Goal: Task Accomplishment & Management: Use online tool/utility

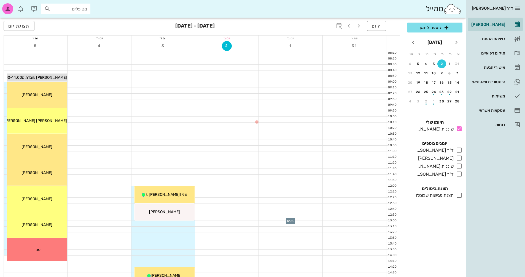
scroll to position [28, 0]
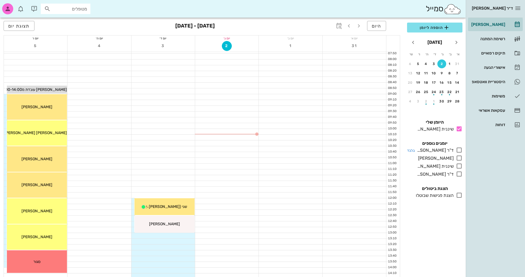
click at [458, 150] on icon at bounding box center [458, 150] width 7 height 7
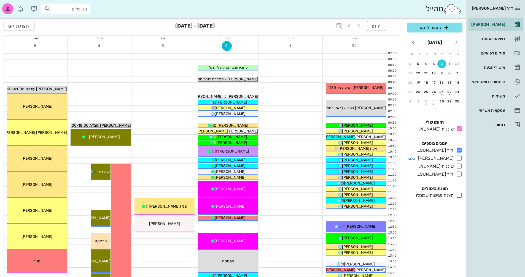
click at [459, 159] on icon at bounding box center [458, 158] width 7 height 7
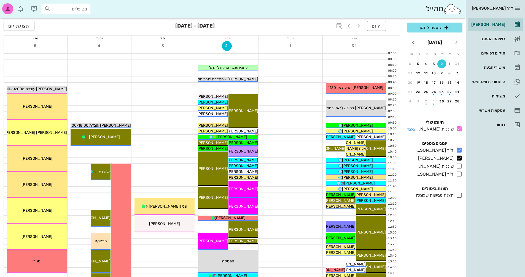
click at [459, 128] on icon at bounding box center [458, 129] width 7 height 7
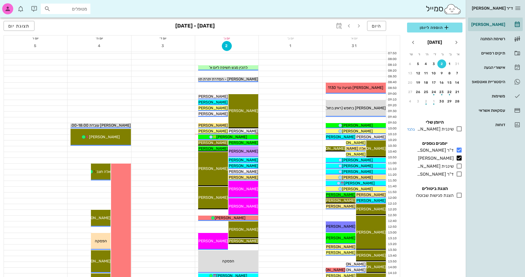
click at [459, 128] on icon at bounding box center [458, 129] width 7 height 7
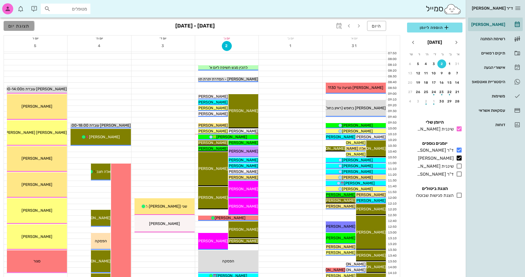
click at [22, 27] on span "תצוגת יום" at bounding box center [18, 25] width 21 height 5
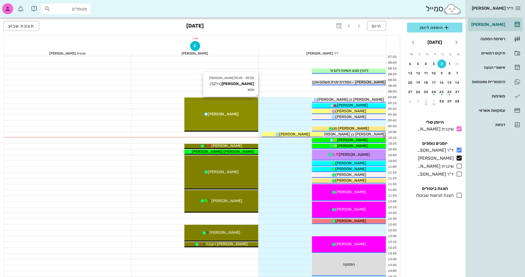
click at [237, 112] on div "[PERSON_NAME]" at bounding box center [221, 114] width 74 height 6
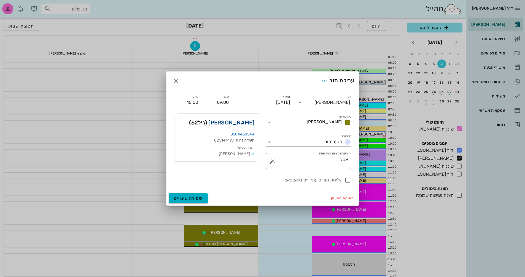
click at [243, 126] on link "[PERSON_NAME]" at bounding box center [231, 122] width 46 height 9
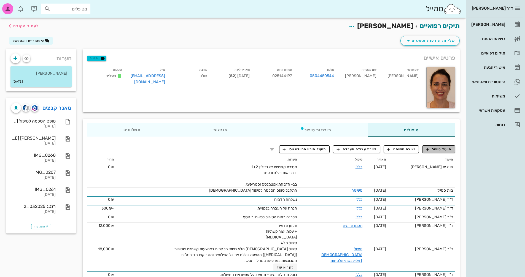
click at [441, 150] on span "תיעוד טיפול" at bounding box center [439, 149] width 26 height 5
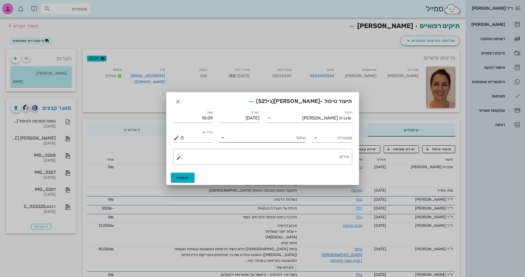
click at [221, 138] on icon at bounding box center [222, 138] width 7 height 7
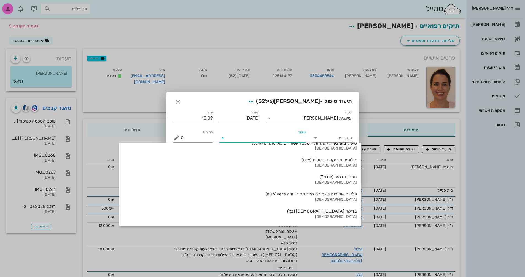
scroll to position [592, 0]
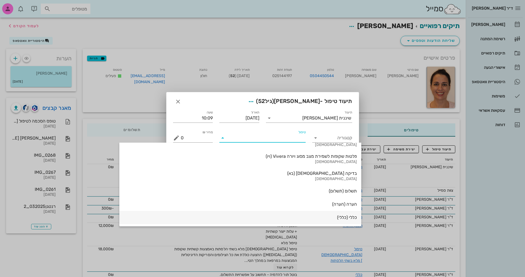
click at [279, 217] on div "כללי (כללי)" at bounding box center [240, 217] width 233 height 5
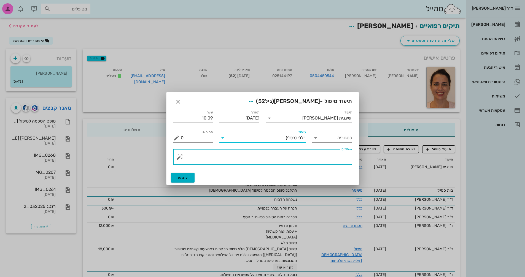
click at [181, 160] on textarea "פירוט" at bounding box center [265, 158] width 168 height 13
click at [178, 157] on button "button" at bounding box center [179, 157] width 7 height 7
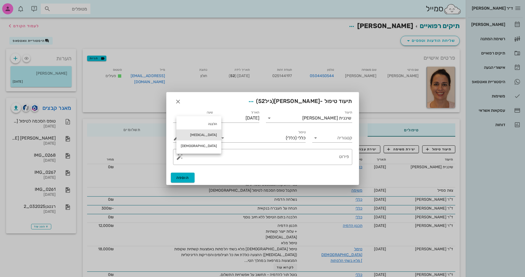
click at [185, 137] on div "[MEDICAL_DATA]" at bounding box center [198, 134] width 45 height 11
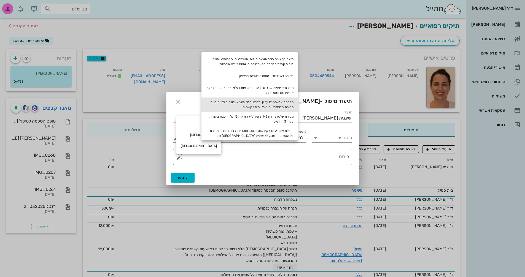
click at [280, 104] on div "הדבקת אטצמטנס עליון ותחתון סטריפינג אינטנסיב לפי תוכנית מסירת קשתיות 3-15 ל7 ימ…" at bounding box center [249, 104] width 96 height 14
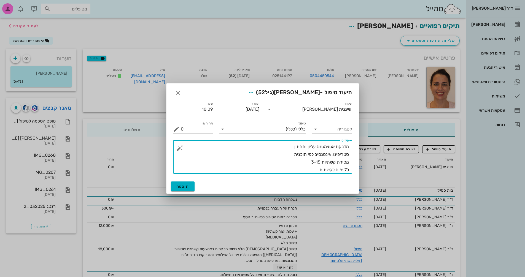
drag, startPoint x: 316, startPoint y: 162, endPoint x: 320, endPoint y: 162, distance: 3.9
click at [320, 162] on textarea "הדבקת אטצמטנס עליון ותחתון סטריפינג אינטנסיב לפי תוכנית מסירת קשתיות 3-15 ל7 ימ…" at bounding box center [265, 158] width 168 height 31
click at [289, 146] on textarea "הדבקת אטצמטנס עליון ותחתון סטריפינג אינטנסיב לפי תוכנית מסירת קשתיות 3-20 ל7 ימ…" at bounding box center [265, 158] width 168 height 31
click at [345, 169] on textarea "הדבקת אטצמטנס עליון ותחתון שלב 1 סטריפינג אינטנסיב לפי תוכנית מסירת קשתיות 3-20…" at bounding box center [265, 158] width 168 height 31
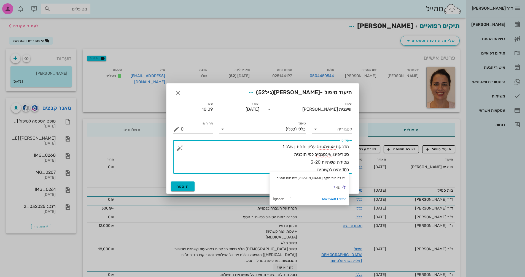
click at [295, 166] on textarea "הדבקת אטצמטנס עליון ותחתון שלב 1 סטריפינג אינטנסיב לפי תוכנית מסירת קשתיות 3-20…" at bounding box center [265, 158] width 168 height 31
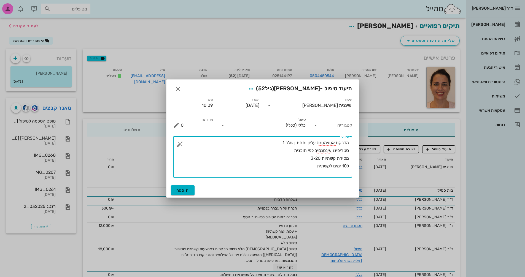
click at [318, 165] on textarea "הדבקת אטצמטנס עליון ותחתון שלב 1 סטריפינג אינטנסיב לפי תוכנית מסירת קשתיות 3-20…" at bounding box center [265, 158] width 168 height 39
click at [309, 168] on textarea "הדבקת אטצמטנס עליון ותחתון שלב 1 סטריפינג אינטנסיב לפי תוכנית מסירת קשתיות 3-20…" at bounding box center [265, 158] width 168 height 39
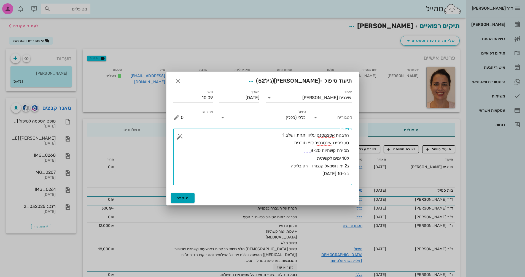
type textarea "הדבקת אטצמטנס עליון ותחתון שלב 1 סטריפינג אינטנסיב לפי תוכנית מסירת קשתיות 3-20…"
click at [183, 200] on span "הוספה" at bounding box center [182, 198] width 13 height 5
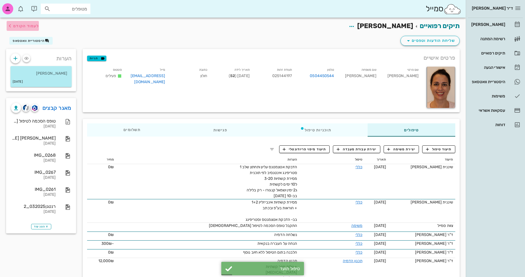
click at [26, 25] on span "לעמוד הקודם" at bounding box center [26, 26] width 26 height 5
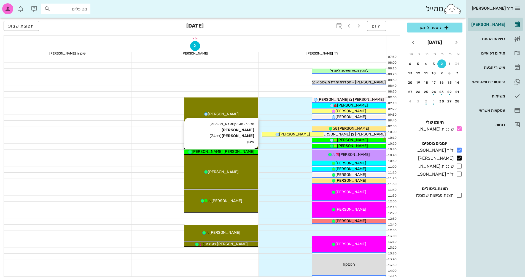
click at [243, 151] on div "[PERSON_NAME] [PERSON_NAME]" at bounding box center [221, 152] width 74 height 6
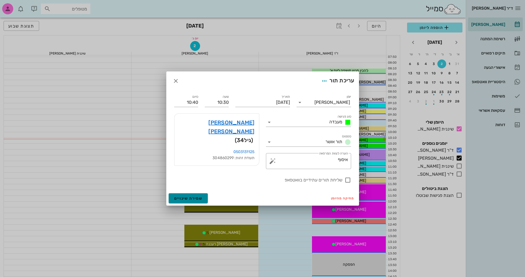
click at [192, 199] on span "שמירת שינויים" at bounding box center [188, 198] width 28 height 5
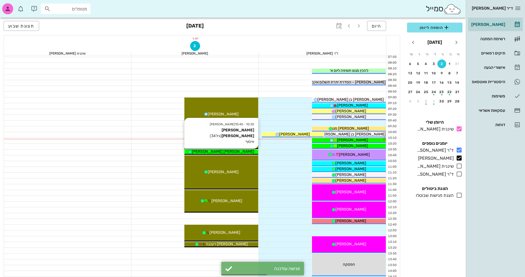
click at [234, 154] on div "10:30 - 10:40 יומן מרפאה [PERSON_NAME] [PERSON_NAME] (גיל 34 ) איסוף [PERSON_NA…" at bounding box center [221, 152] width 74 height 5
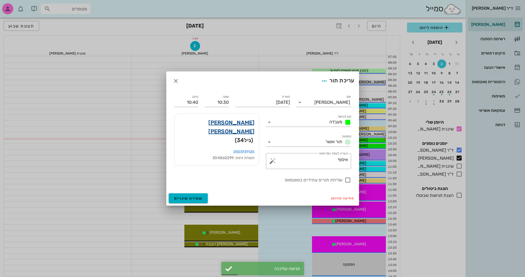
click at [242, 124] on link "[PERSON_NAME] [PERSON_NAME]" at bounding box center [217, 127] width 76 height 18
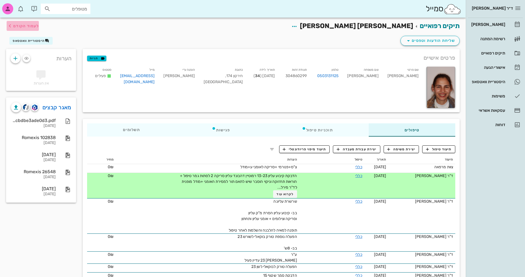
click at [18, 26] on span "לעמוד הקודם" at bounding box center [26, 26] width 26 height 5
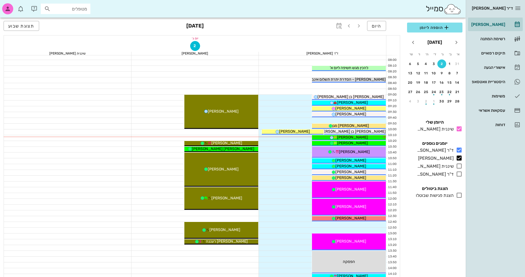
scroll to position [28, 0]
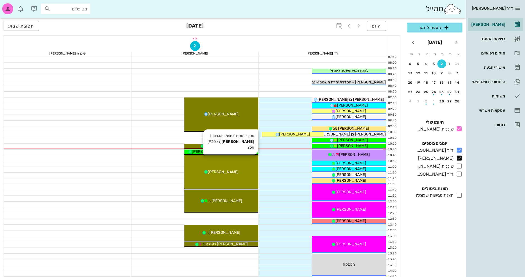
click at [240, 173] on div "[PERSON_NAME]" at bounding box center [221, 172] width 74 height 6
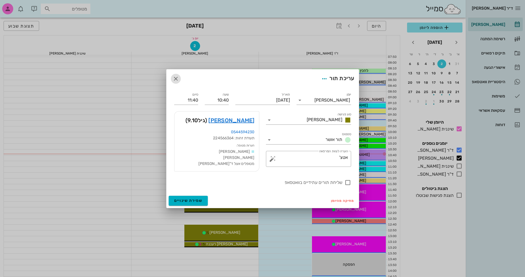
click at [175, 75] on icon "button" at bounding box center [175, 78] width 7 height 7
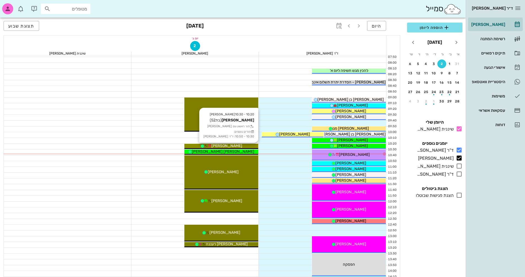
click at [246, 145] on div "[PERSON_NAME]" at bounding box center [221, 146] width 74 height 6
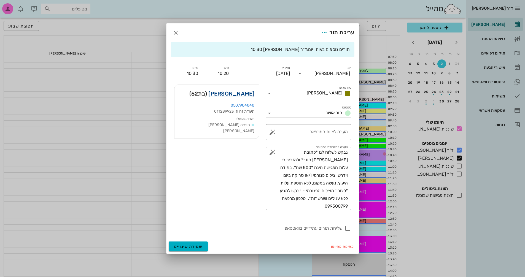
click at [240, 94] on link "[PERSON_NAME]" at bounding box center [231, 93] width 46 height 9
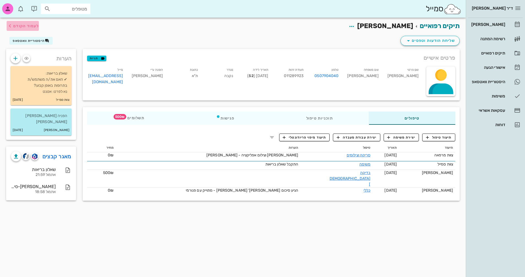
click at [16, 26] on span "לעמוד הקודם" at bounding box center [26, 26] width 26 height 5
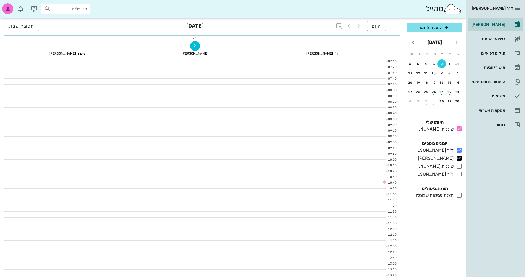
scroll to position [28, 0]
